Goal: Information Seeking & Learning: Check status

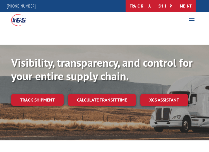
click at [163, 4] on link "track a shipment" at bounding box center [160, 6] width 70 height 12
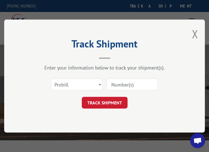
click at [143, 83] on input at bounding box center [131, 85] width 51 height 12
paste input "17402111"
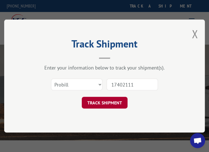
type input "17402111"
click at [114, 101] on button "TRACK SHIPMENT" at bounding box center [105, 103] width 46 height 12
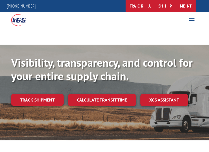
click at [167, 4] on link "track a shipment" at bounding box center [160, 6] width 70 height 12
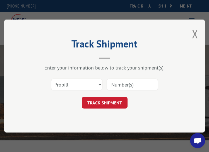
paste input "17402136"
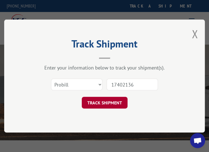
type input "17402136"
click at [116, 103] on button "TRACK SHIPMENT" at bounding box center [105, 103] width 46 height 12
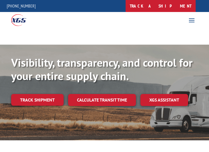
click at [167, 6] on link "track a shipment" at bounding box center [160, 6] width 70 height 12
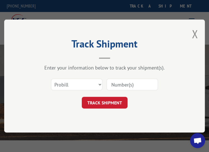
paste input "17402362"
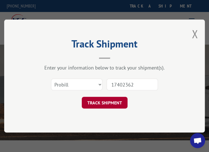
type input "17402362"
click at [107, 102] on button "TRACK SHIPMENT" at bounding box center [105, 103] width 46 height 12
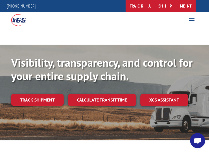
click at [175, 8] on link "track a shipment" at bounding box center [160, 6] width 70 height 12
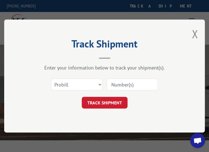
click at [125, 84] on input at bounding box center [131, 85] width 51 height 12
paste input "17552107"
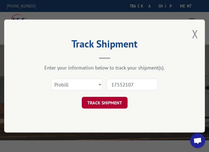
type input "17552107"
click at [119, 107] on button "TRACK SHIPMENT" at bounding box center [105, 103] width 46 height 12
